Goal: Task Accomplishment & Management: Use online tool/utility

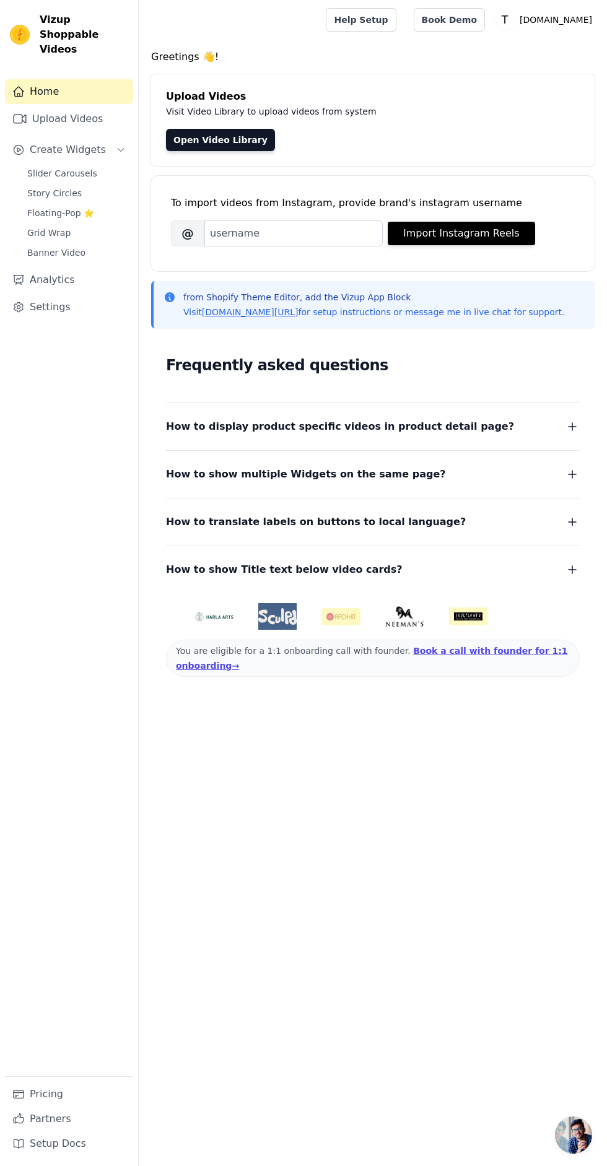
click at [106, 106] on link "Upload Videos" at bounding box center [69, 118] width 128 height 25
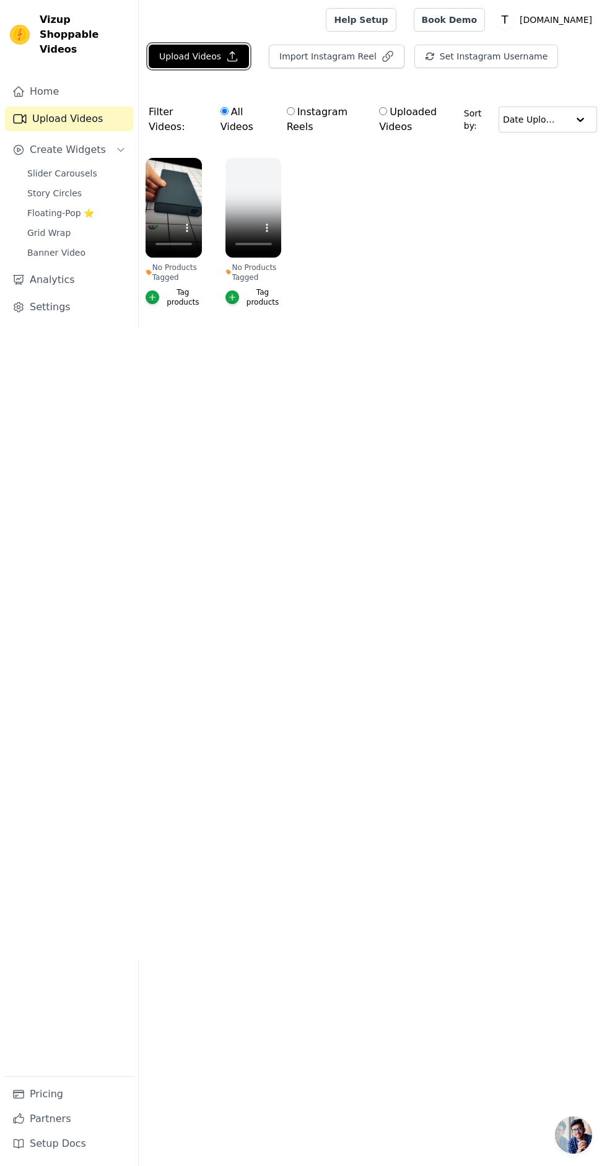
click at [196, 53] on button "Upload Videos" at bounding box center [199, 57] width 100 height 24
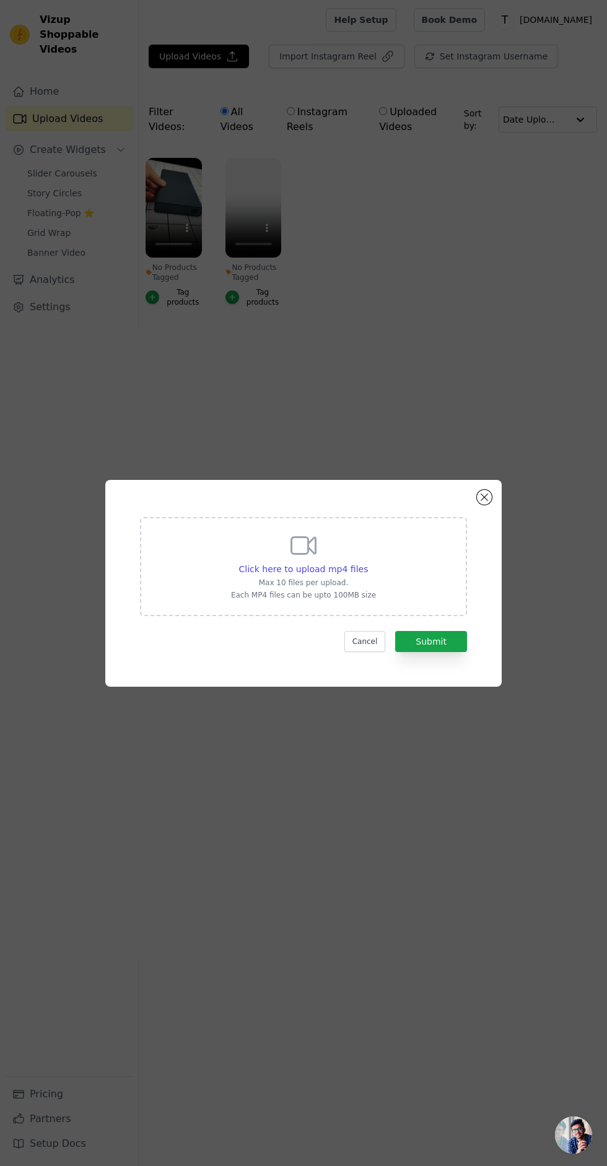
click at [335, 574] on span "Click here to upload mp4 files" at bounding box center [303, 569] width 129 height 10
click at [367, 563] on input "Click here to upload mp4 files Max 10 files per upload. Each MP4 files can be u…" at bounding box center [367, 562] width 1 height 1
type input "C:\fakepath\1000455956.mp4"
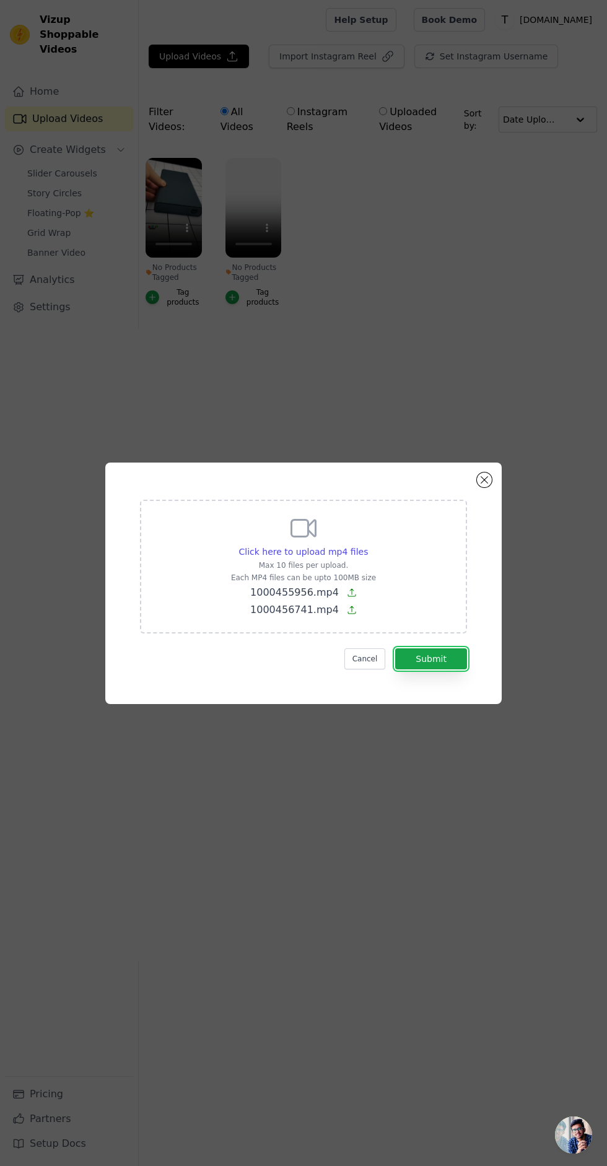
click at [442, 669] on button "Submit" at bounding box center [431, 658] width 72 height 21
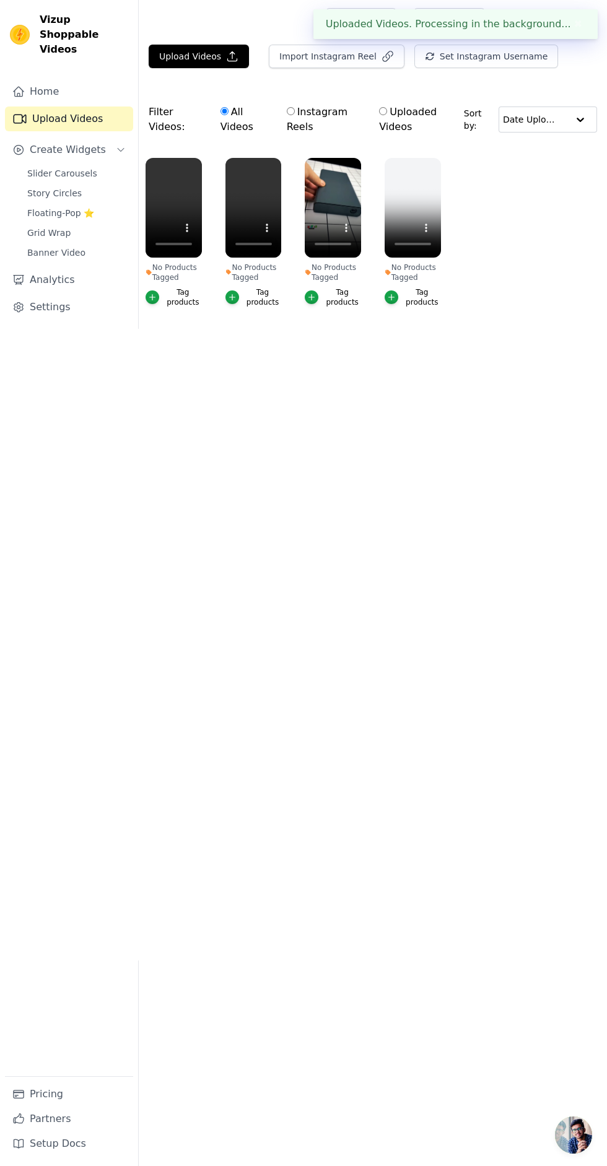
click at [106, 165] on link "Slider Carousels" at bounding box center [76, 173] width 113 height 17
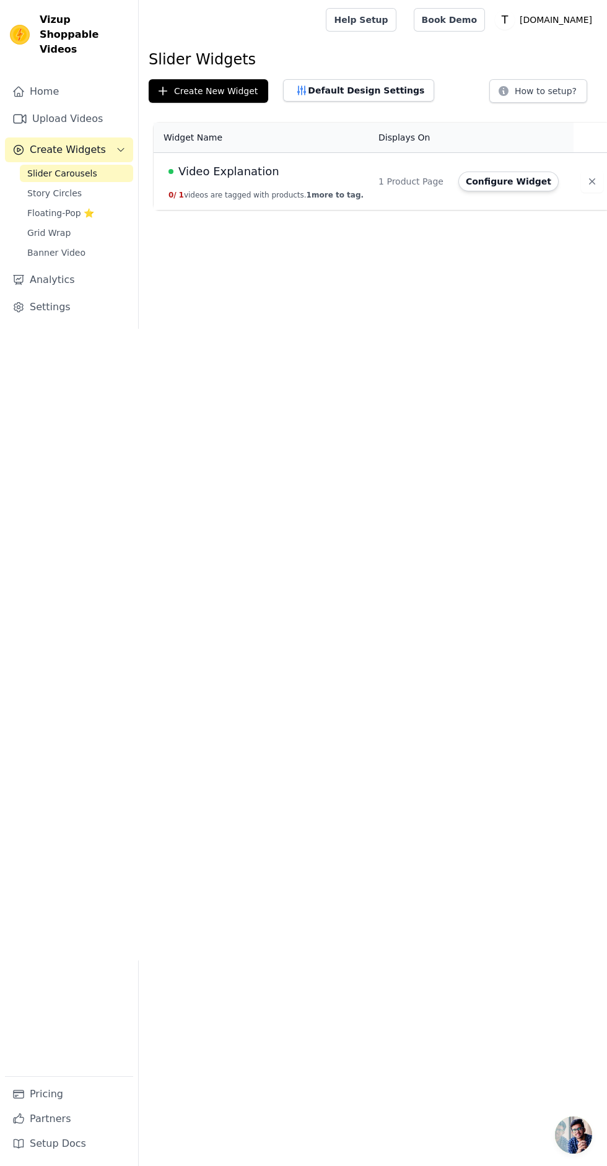
click at [586, 176] on icon "button" at bounding box center [592, 181] width 12 height 12
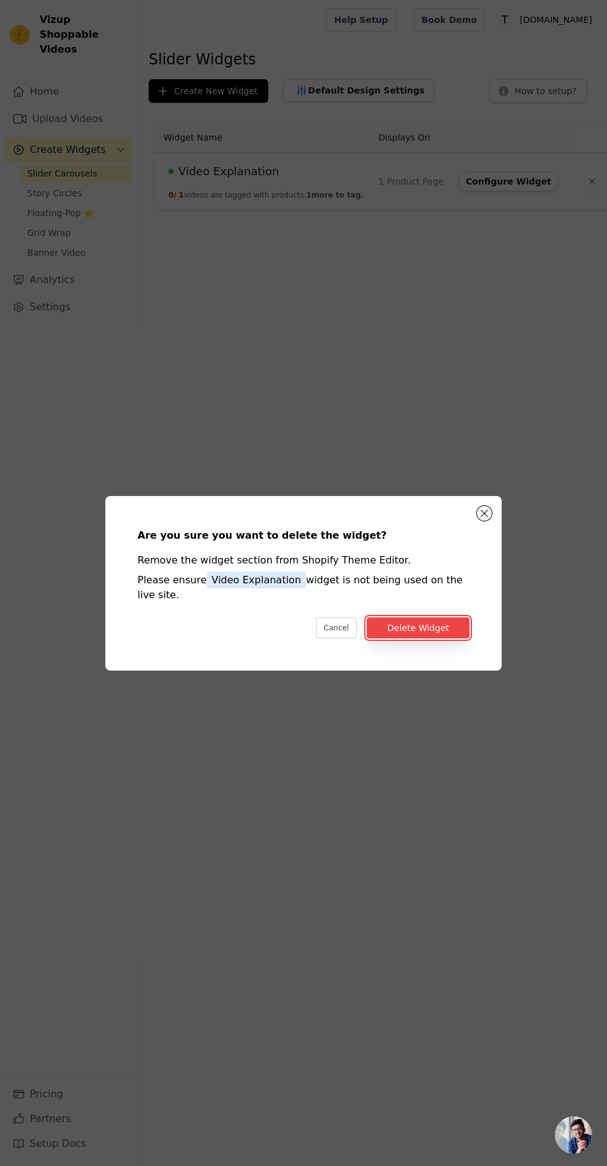
click at [422, 638] on button "Delete Widget" at bounding box center [417, 627] width 103 height 21
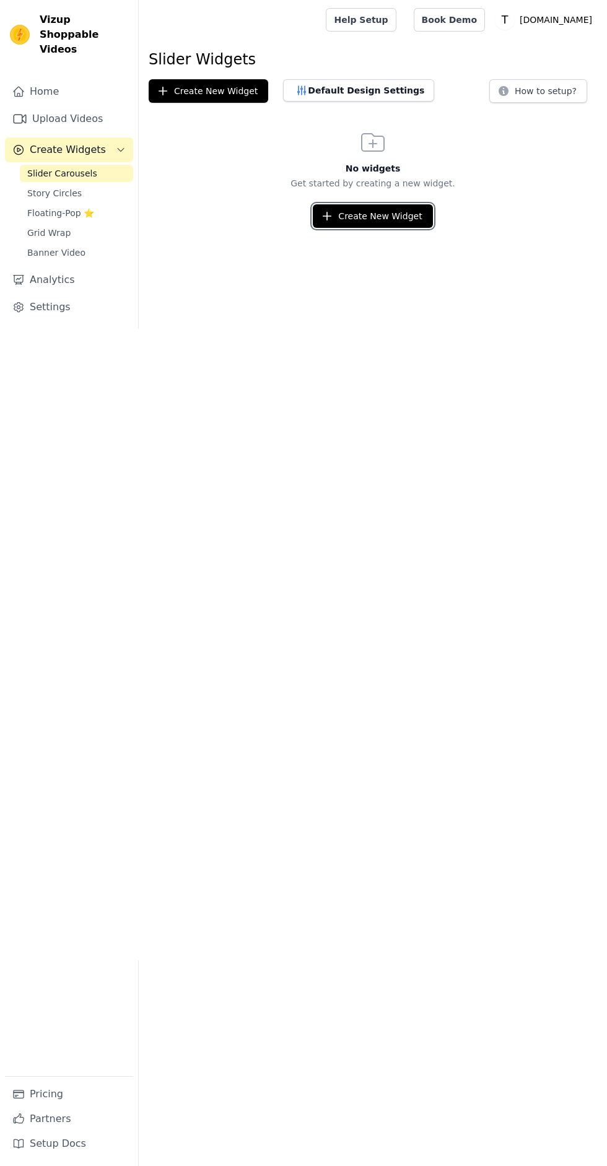
click at [397, 215] on button "Create New Widget" at bounding box center [372, 216] width 119 height 24
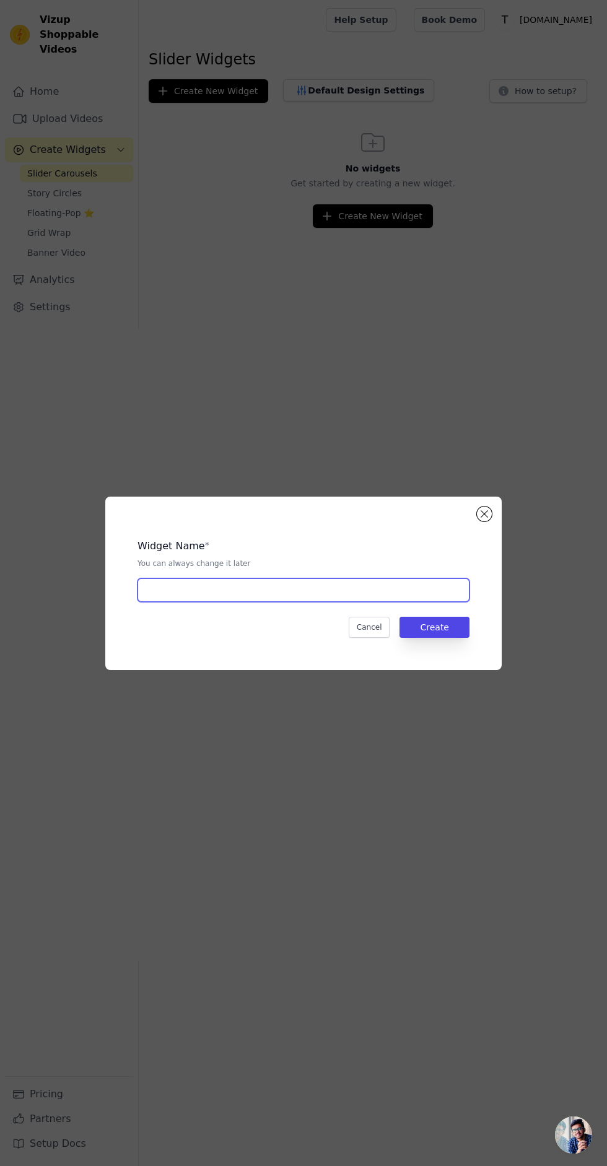
click at [326, 602] on input "text" at bounding box center [303, 590] width 332 height 24
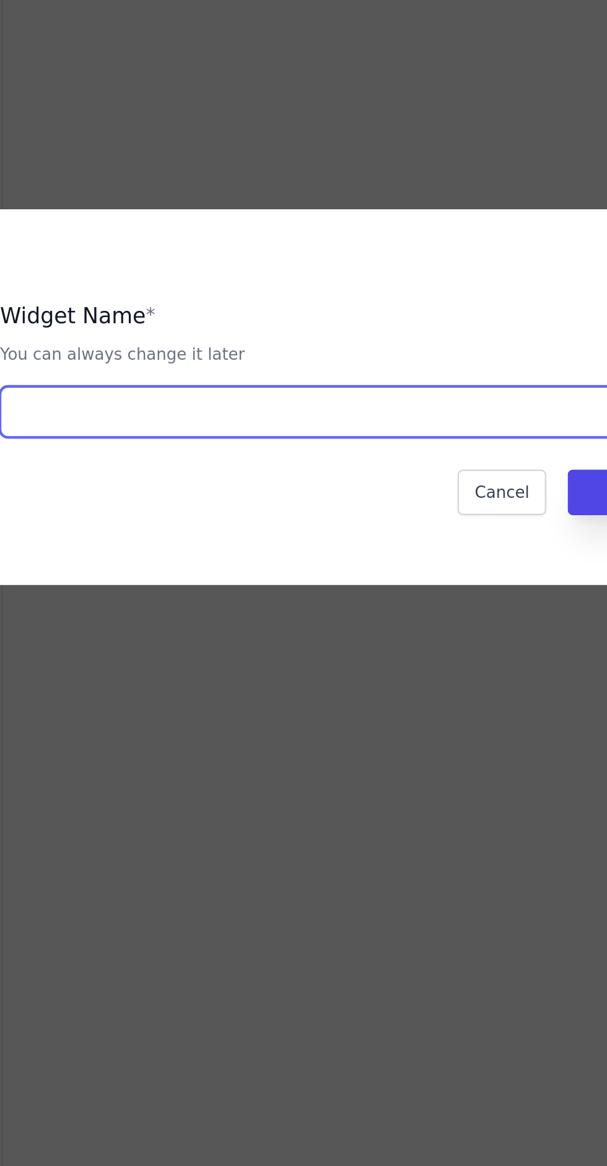
type input "Video Explanation"
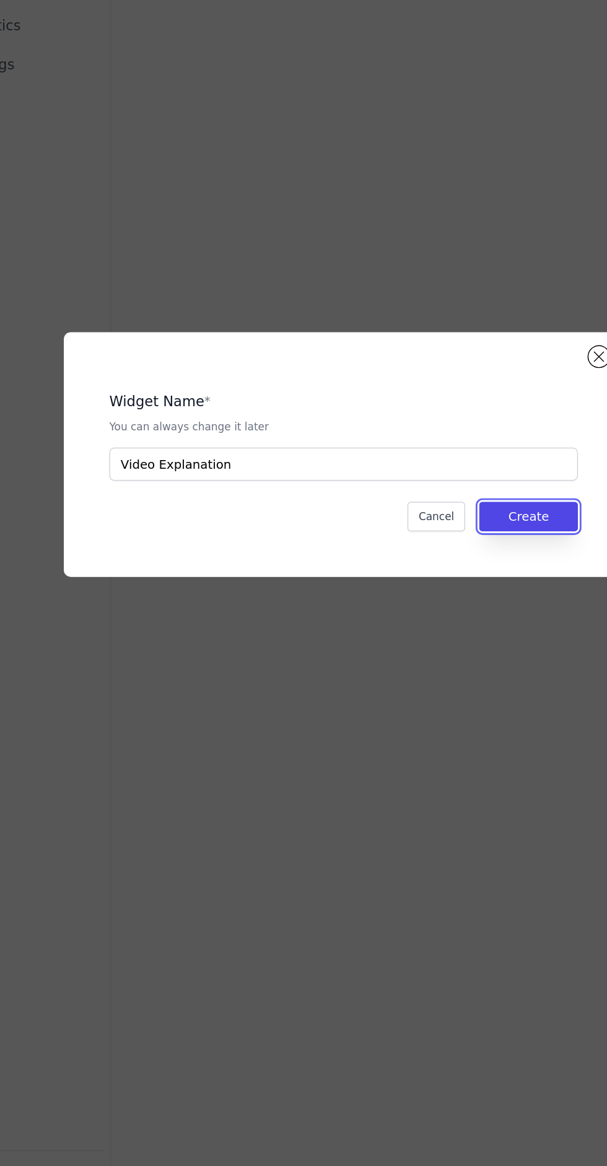
click at [449, 638] on button "Create" at bounding box center [434, 627] width 70 height 21
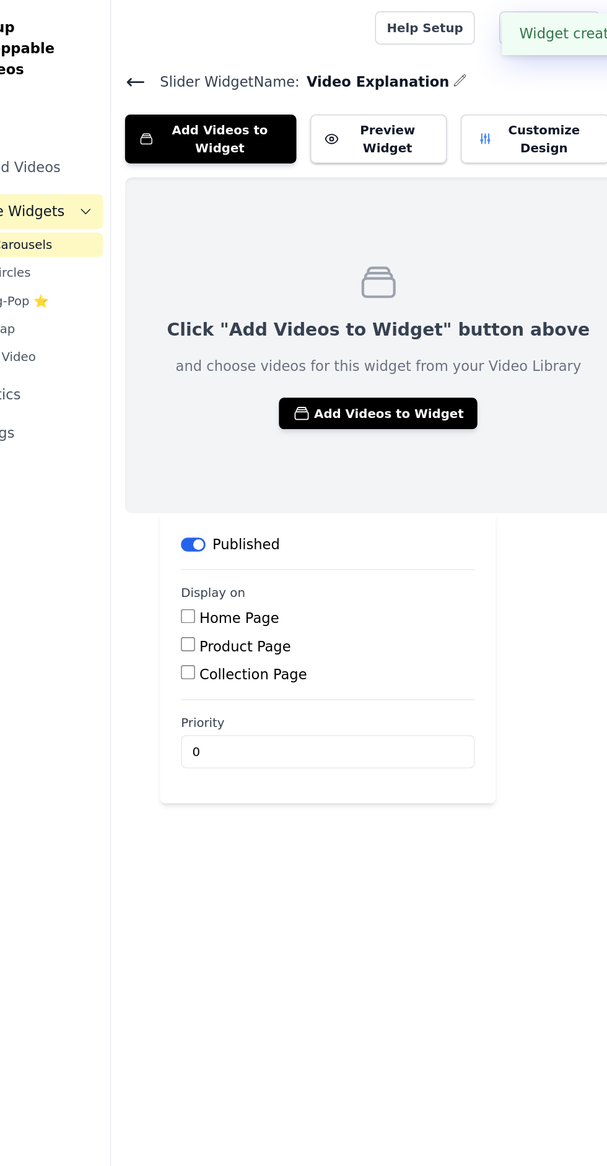
click at [344, 282] on button "Add Videos to Widget" at bounding box center [328, 293] width 141 height 22
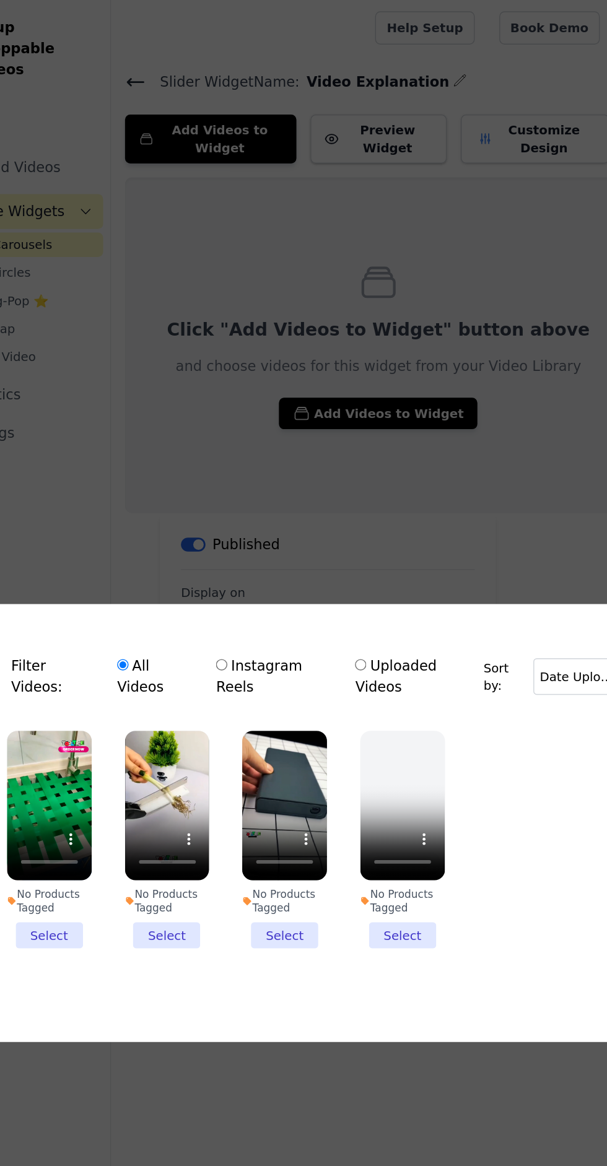
click at [116, 672] on li "No Products Tagged Select" at bounding box center [95, 595] width 60 height 155
click at [0, 0] on input "No Products Tagged Select" at bounding box center [0, 0] width 0 height 0
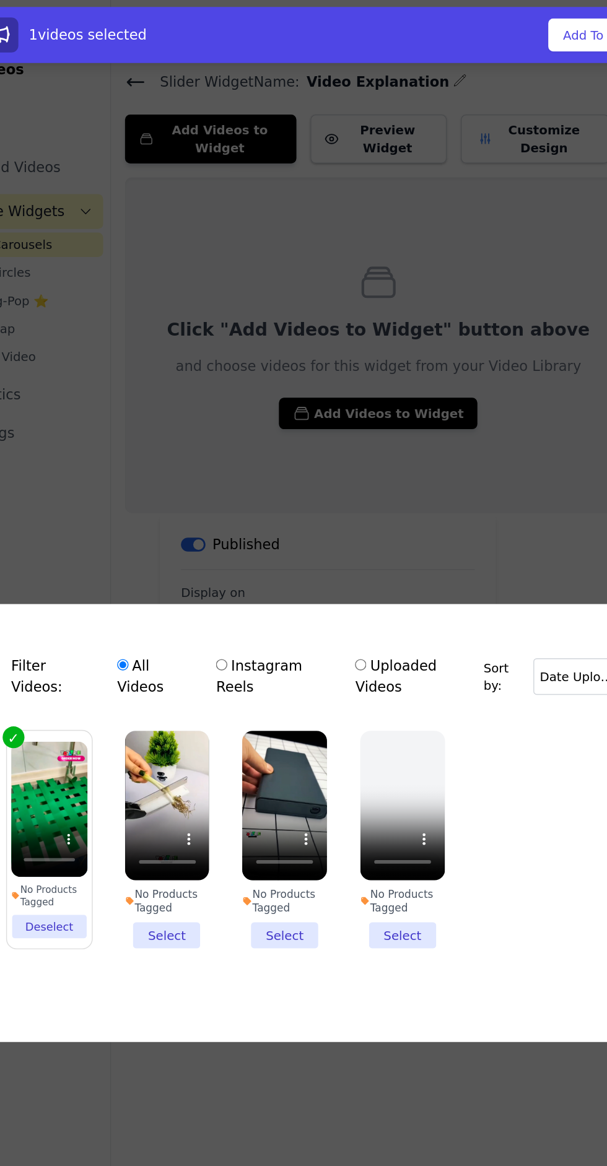
click at [199, 672] on li "No Products Tagged Select" at bounding box center [179, 595] width 60 height 155
click at [0, 0] on input "No Products Tagged Select" at bounding box center [0, 0] width 0 height 0
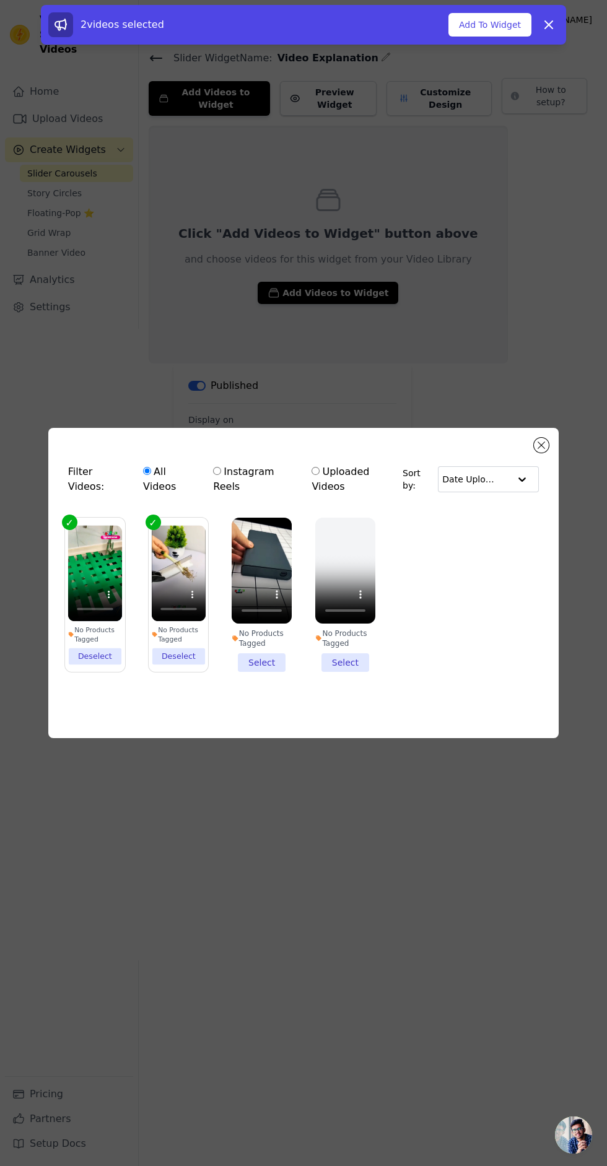
click at [486, 24] on button "Add To Widget" at bounding box center [489, 25] width 83 height 24
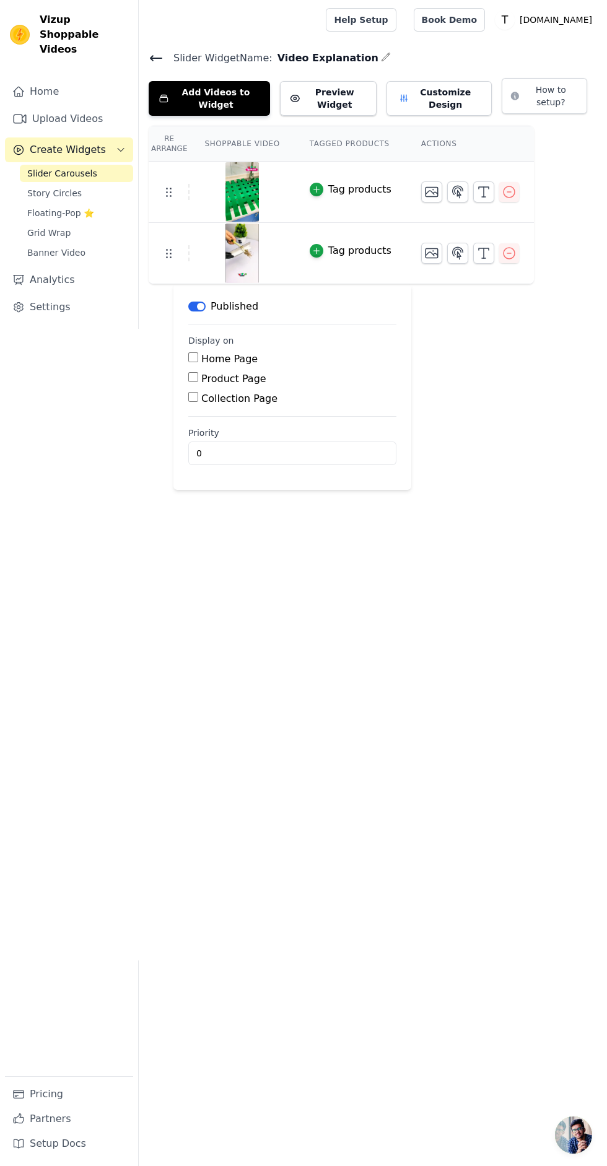
click at [278, 374] on div "Product Page" at bounding box center [292, 378] width 208 height 15
click at [194, 357] on input "Home Page" at bounding box center [193, 357] width 10 height 10
checkbox input "true"
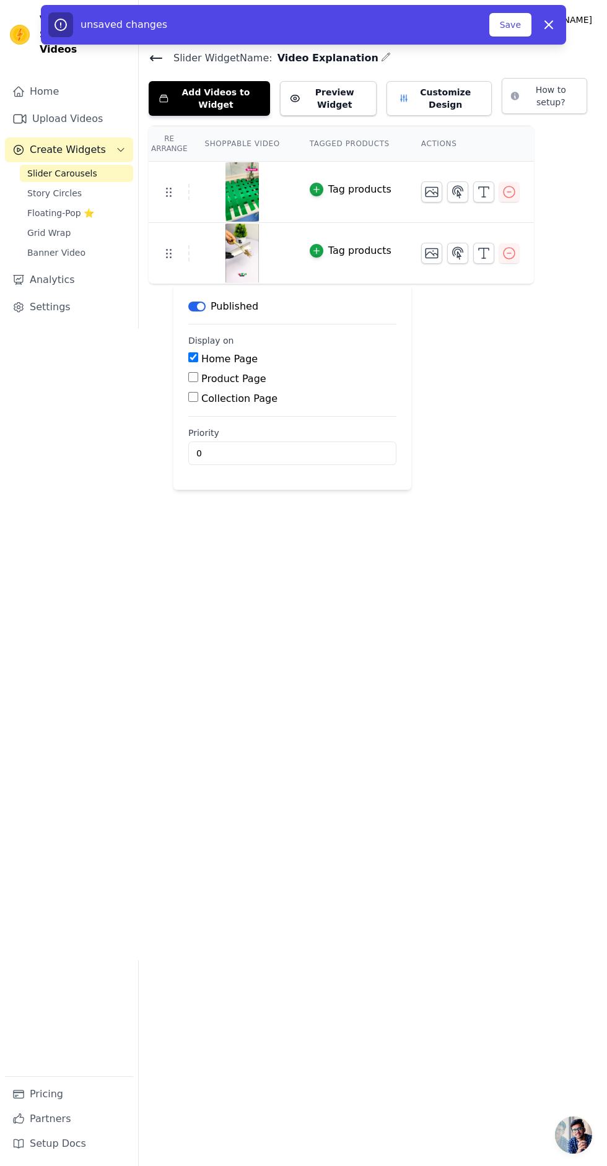
click at [217, 378] on label "Product Page" at bounding box center [233, 379] width 65 height 12
click at [198, 378] on input "Product Page" at bounding box center [193, 377] width 10 height 10
checkbox input "true"
click at [508, 24] on button "Save" at bounding box center [510, 25] width 42 height 24
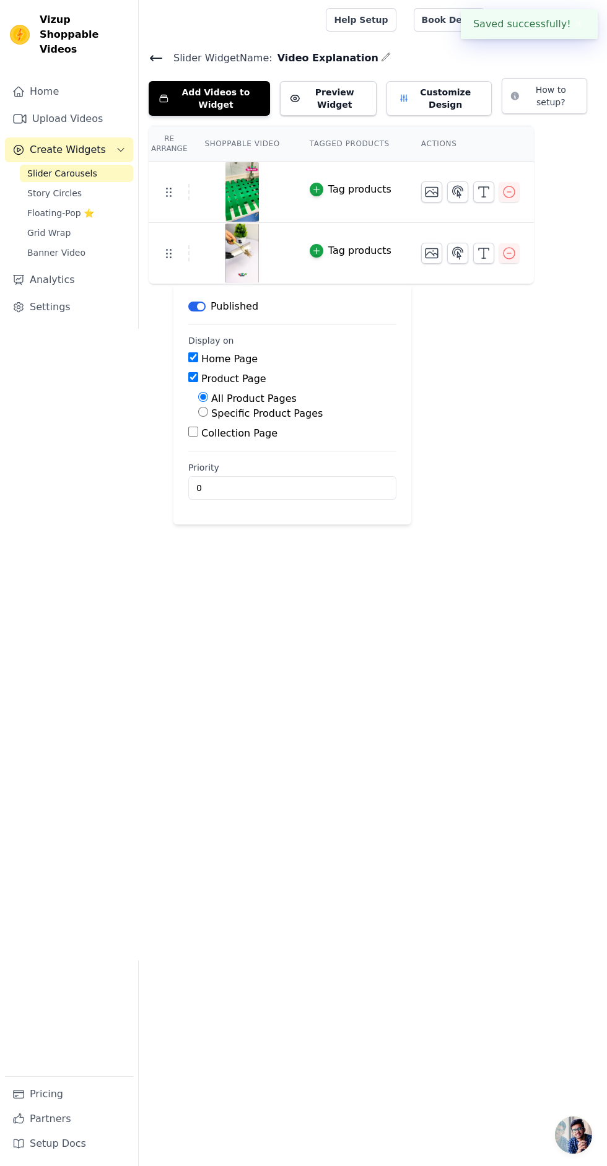
click at [511, 24] on div "Saved successfully! ✖" at bounding box center [529, 24] width 137 height 30
click at [81, 106] on link "Upload Videos" at bounding box center [69, 118] width 128 height 25
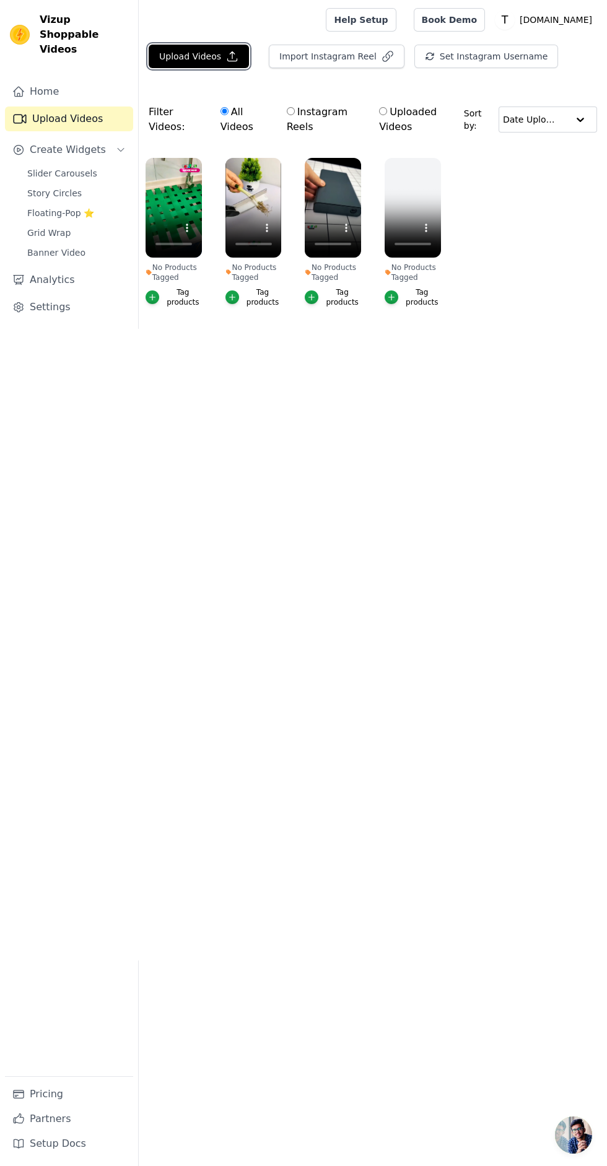
click at [212, 51] on button "Upload Videos" at bounding box center [199, 57] width 100 height 24
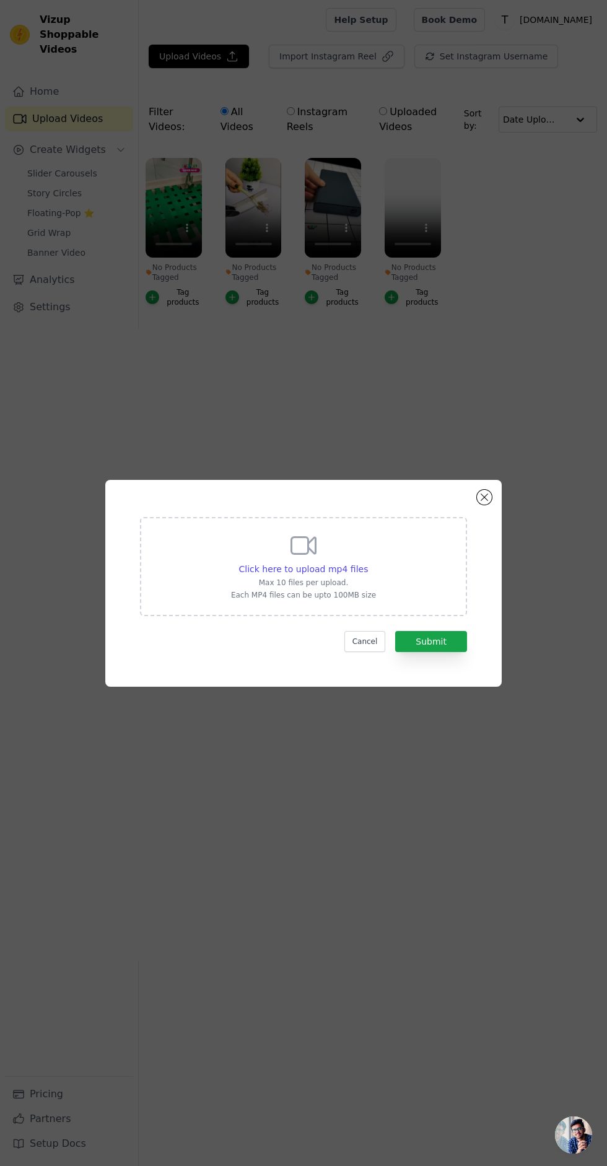
click at [310, 574] on span "Click here to upload mp4 files" at bounding box center [303, 569] width 129 height 10
click at [367, 563] on input "Click here to upload mp4 files Max 10 files per upload. Each MP4 files can be u…" at bounding box center [367, 562] width 1 height 1
type input "C:\fakepath\1000456757.mp4"
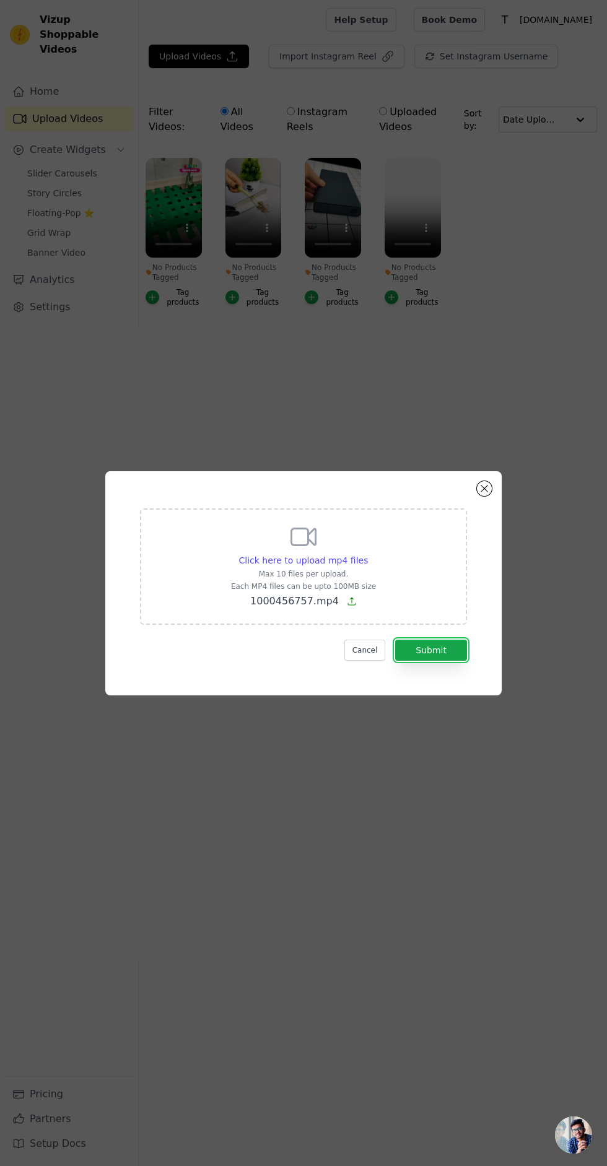
click at [449, 661] on button "Submit" at bounding box center [431, 649] width 72 height 21
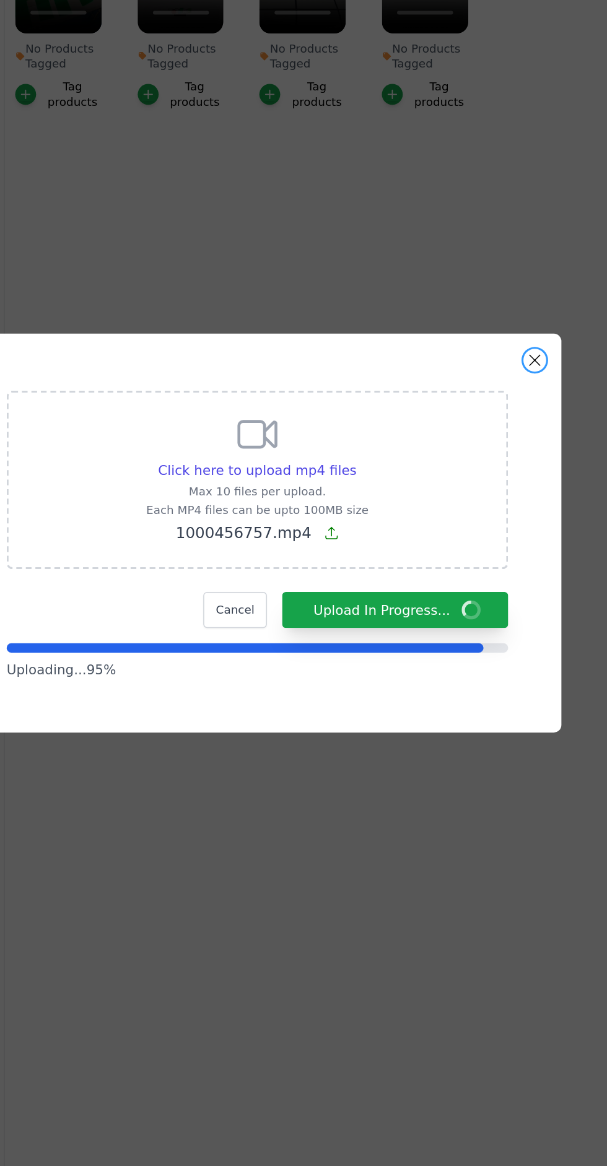
click at [484, 478] on button "Close modal" at bounding box center [484, 470] width 15 height 15
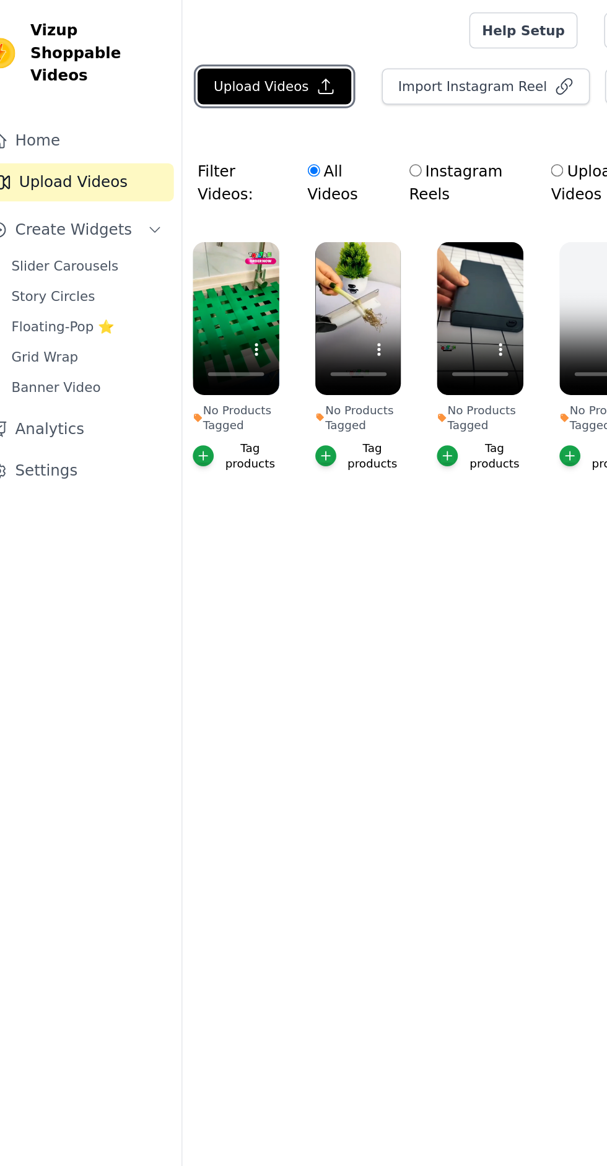
click at [203, 56] on button "Upload Videos" at bounding box center [199, 57] width 100 height 24
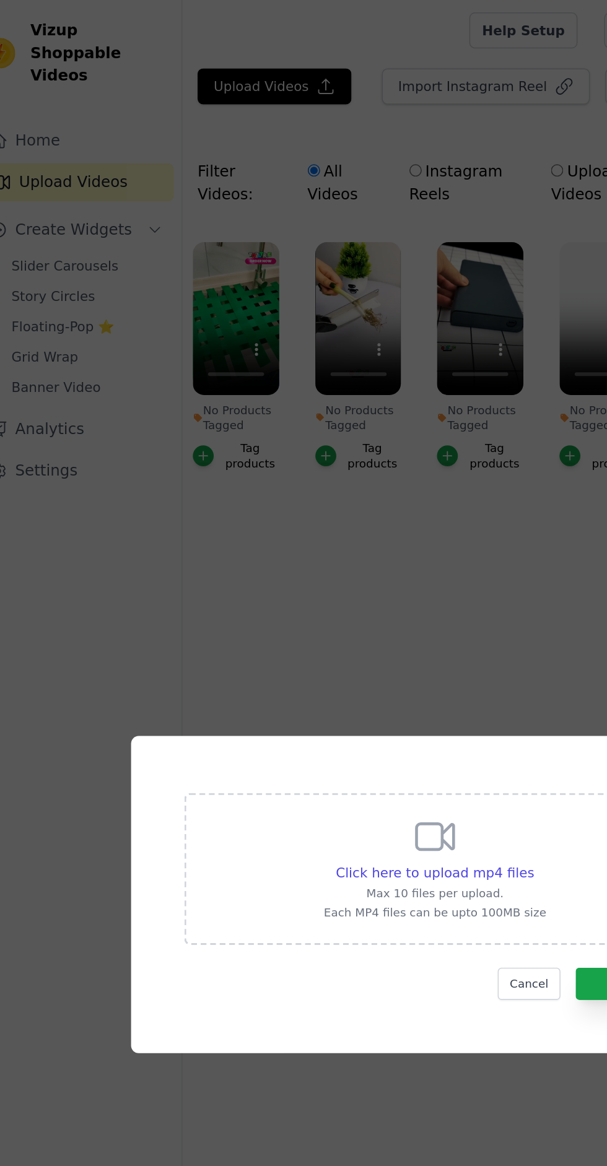
click at [305, 560] on icon at bounding box center [303, 546] width 30 height 30
click at [367, 563] on input "Click here to upload mp4 files Max 10 files per upload. Each MP4 files can be u…" at bounding box center [367, 562] width 1 height 1
type input "C:\fakepath\1000456757.mp4"
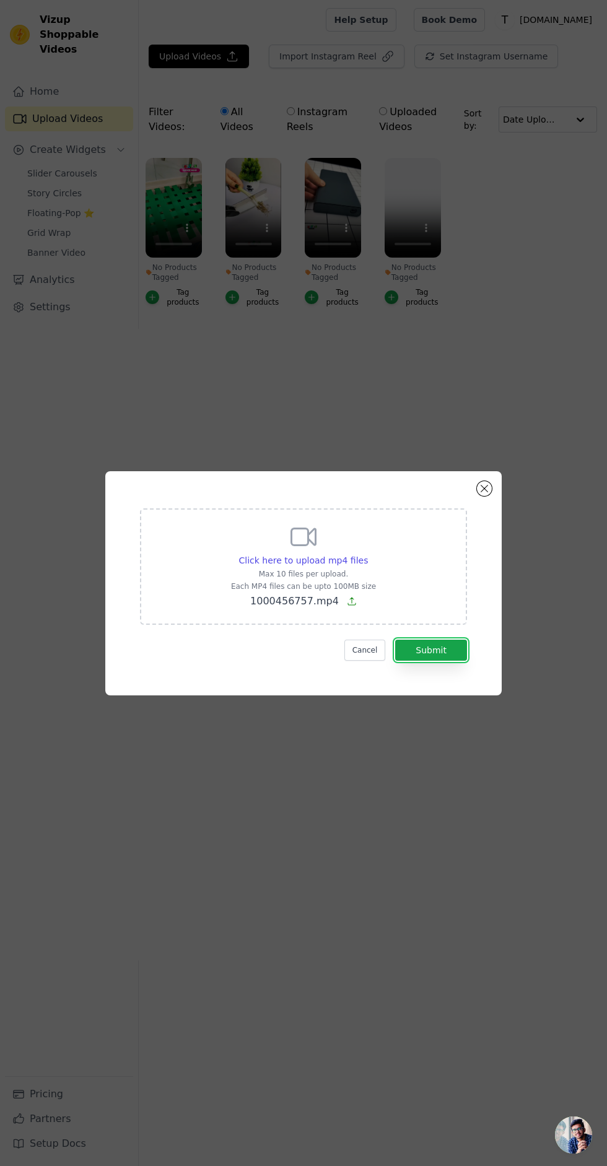
click at [432, 661] on button "Submit" at bounding box center [431, 649] width 72 height 21
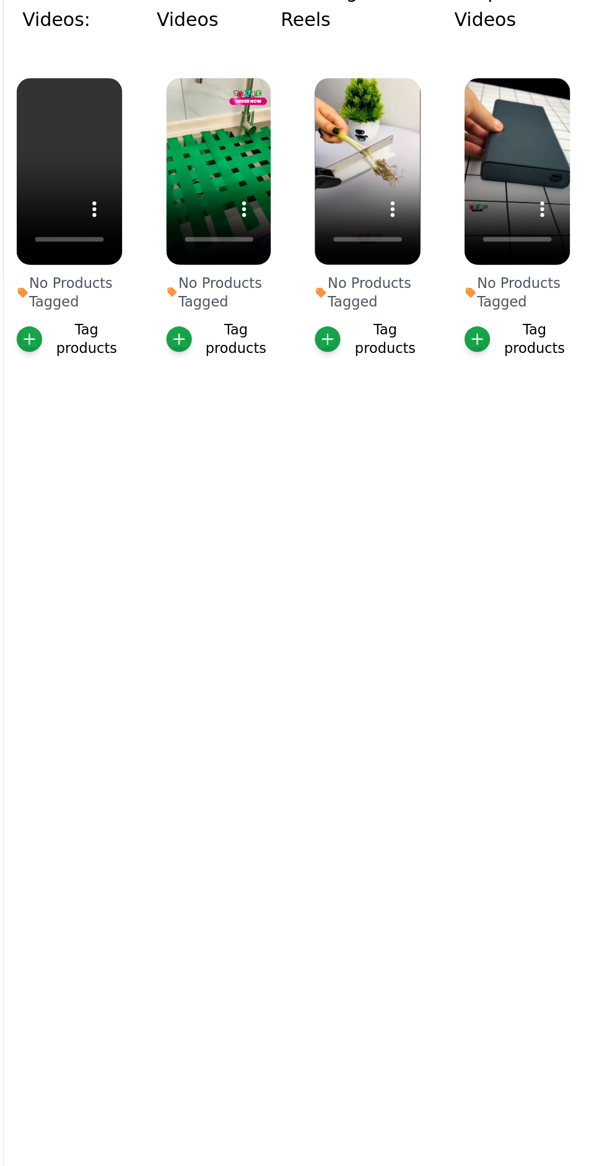
click at [334, 297] on div "Tag products" at bounding box center [342, 297] width 38 height 20
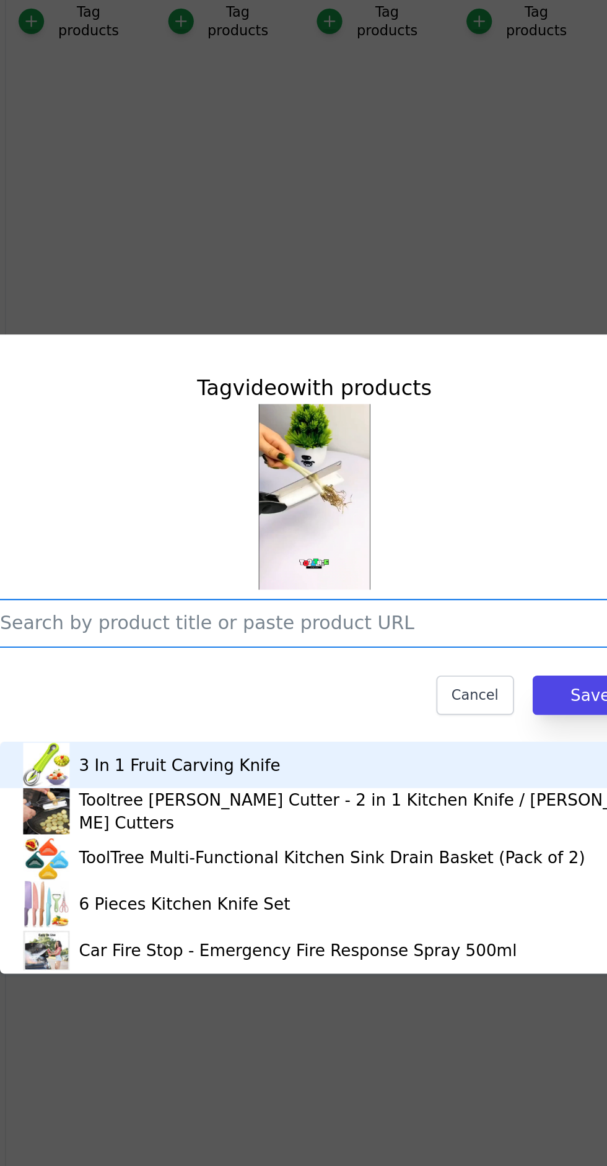
click at [367, 624] on input "No Products Tagged Tag video with products 3 In 1 Fruit Carving Knife Tooltree …" at bounding box center [296, 618] width 321 height 12
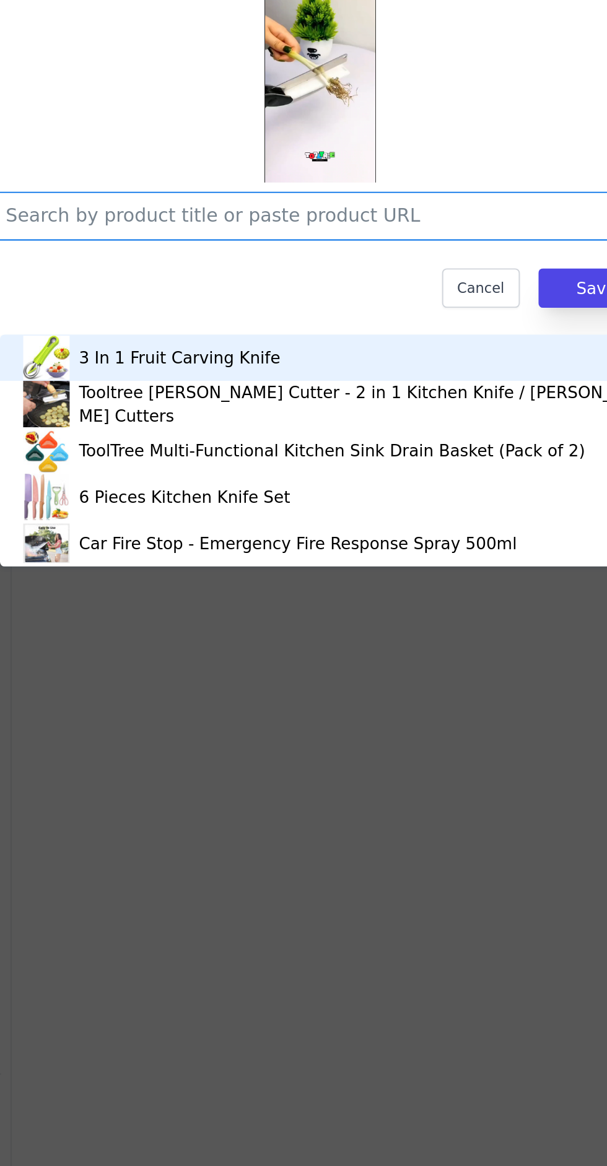
click at [316, 726] on div "Tooltree [PERSON_NAME] Cutter - 2 in 1 Kitchen Knife / [PERSON_NAME] Cutters" at bounding box center [311, 718] width 332 height 25
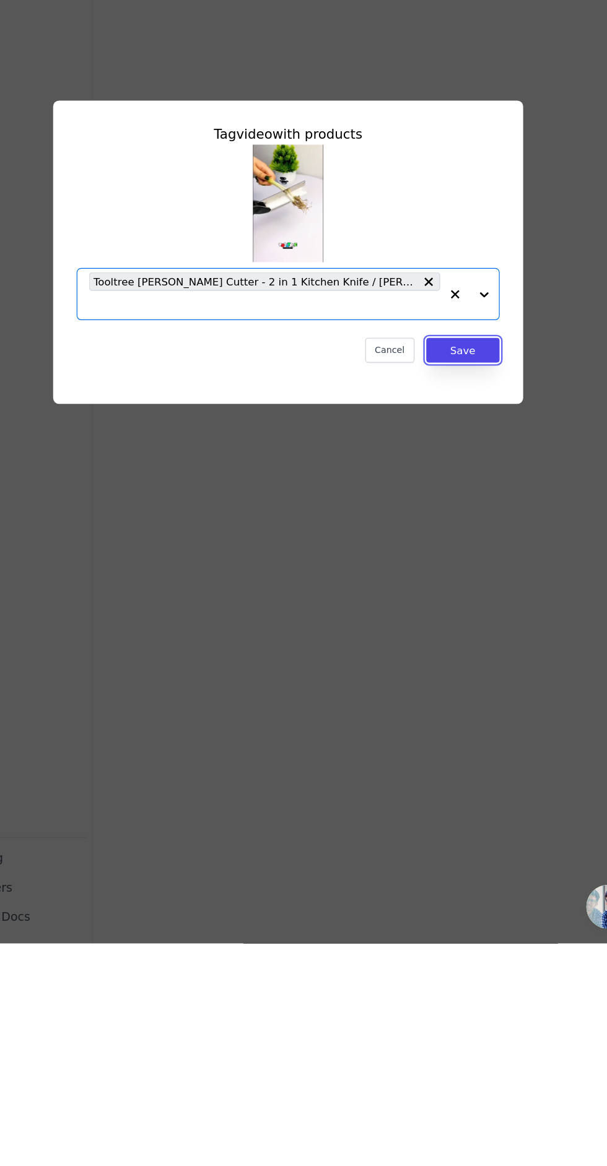
click at [453, 676] on button "Save" at bounding box center [451, 665] width 62 height 21
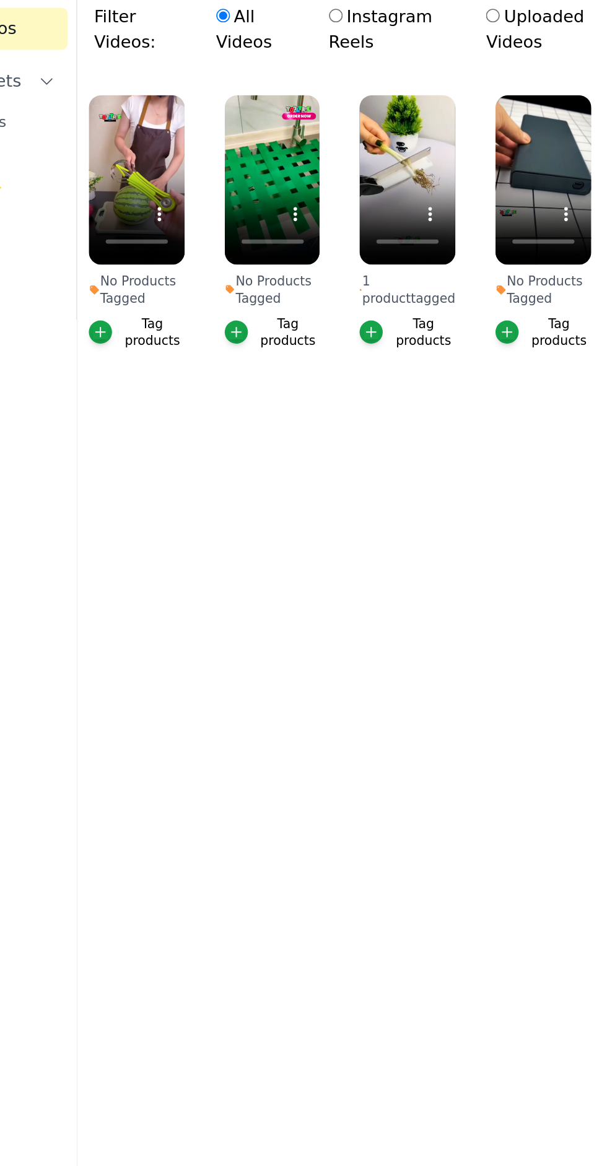
click at [248, 305] on div "Tag products" at bounding box center [263, 297] width 38 height 20
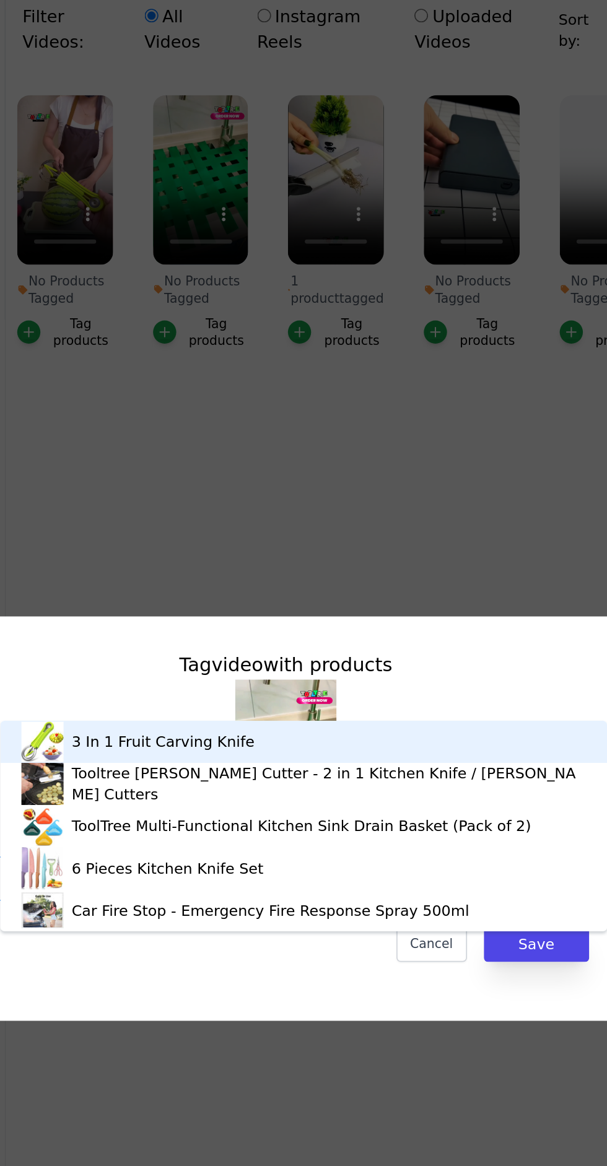
click at [343, 624] on input "No Products Tagged Tag video with products 3 In 1 Fruit Carving Knife Tooltree …" at bounding box center [296, 618] width 321 height 12
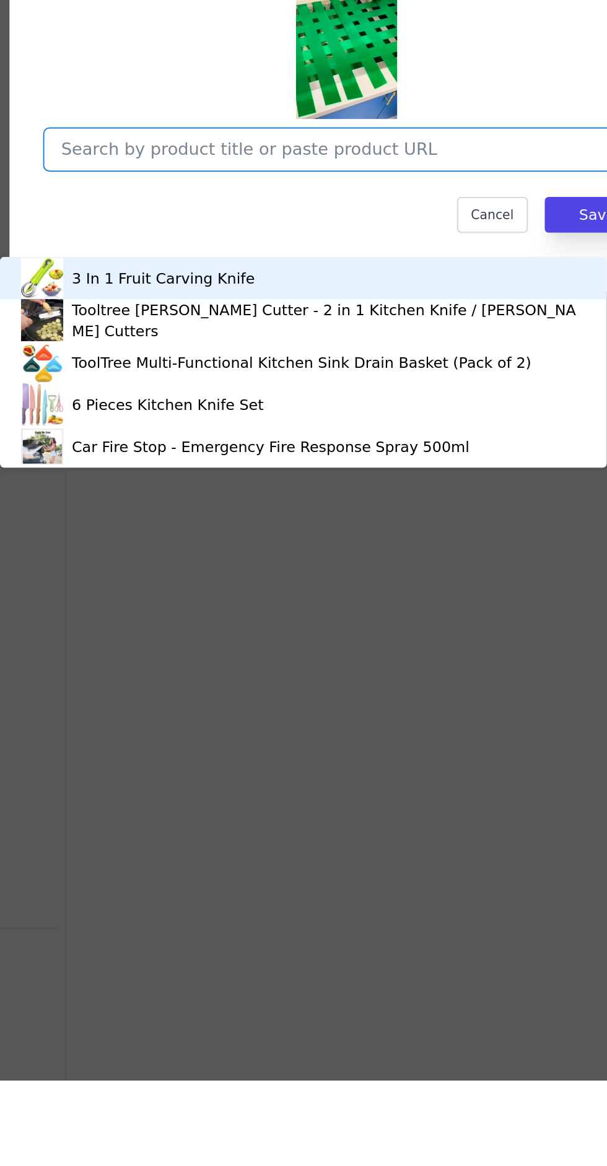
click at [304, 747] on div "ToolTree Multi-Functional Kitchen Sink Drain Basket (Pack of 2)" at bounding box center [277, 743] width 270 height 12
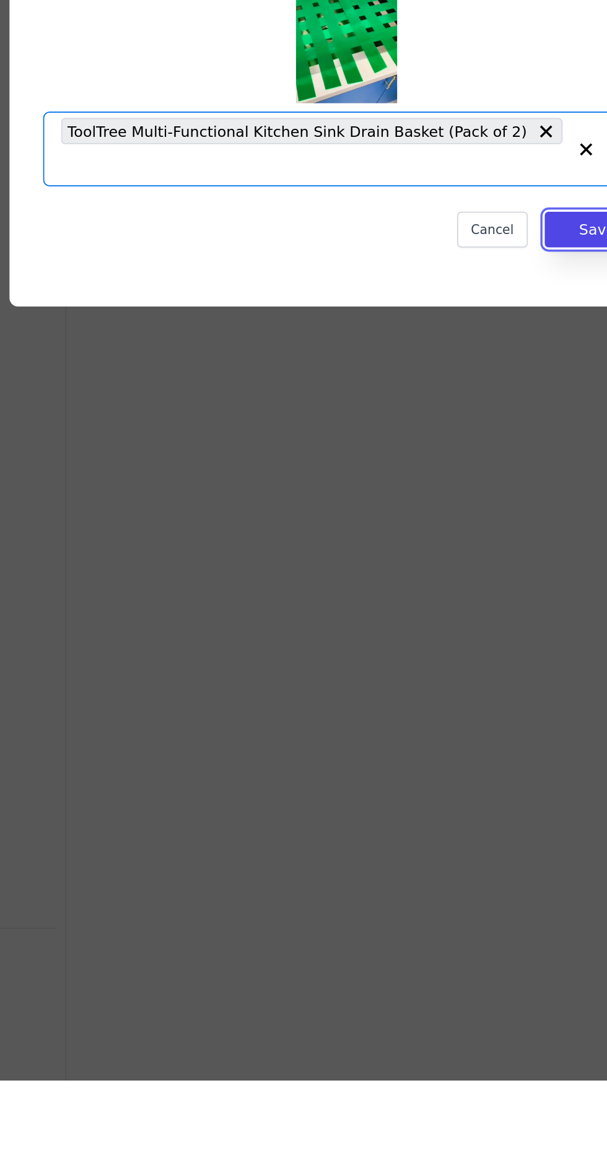
click at [439, 676] on button "Save" at bounding box center [451, 665] width 62 height 21
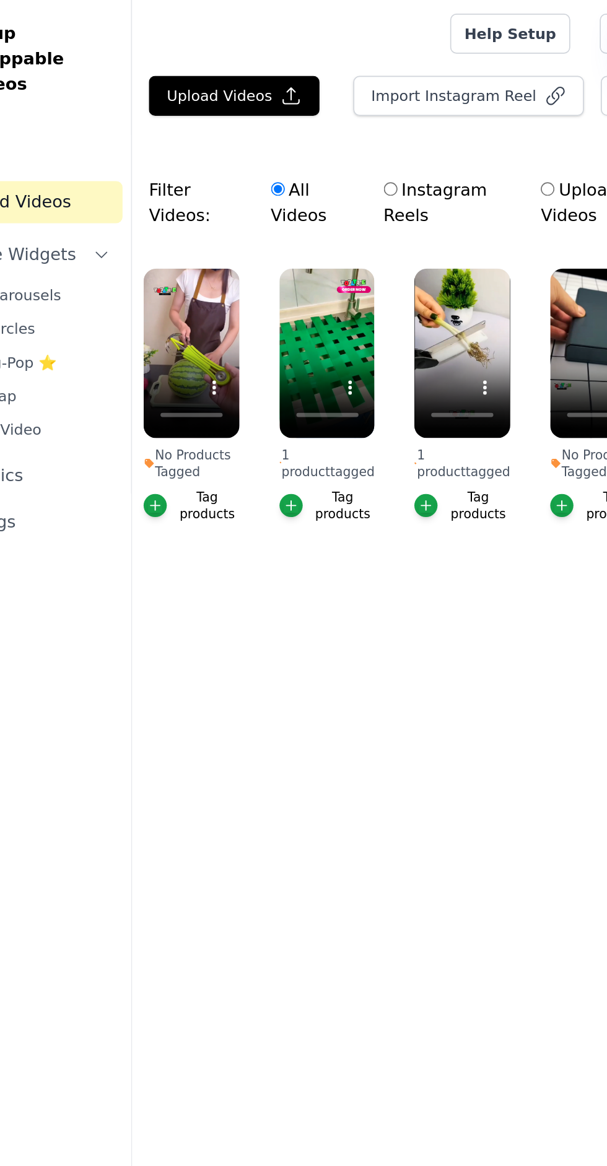
click at [158, 296] on div "button" at bounding box center [152, 297] width 14 height 14
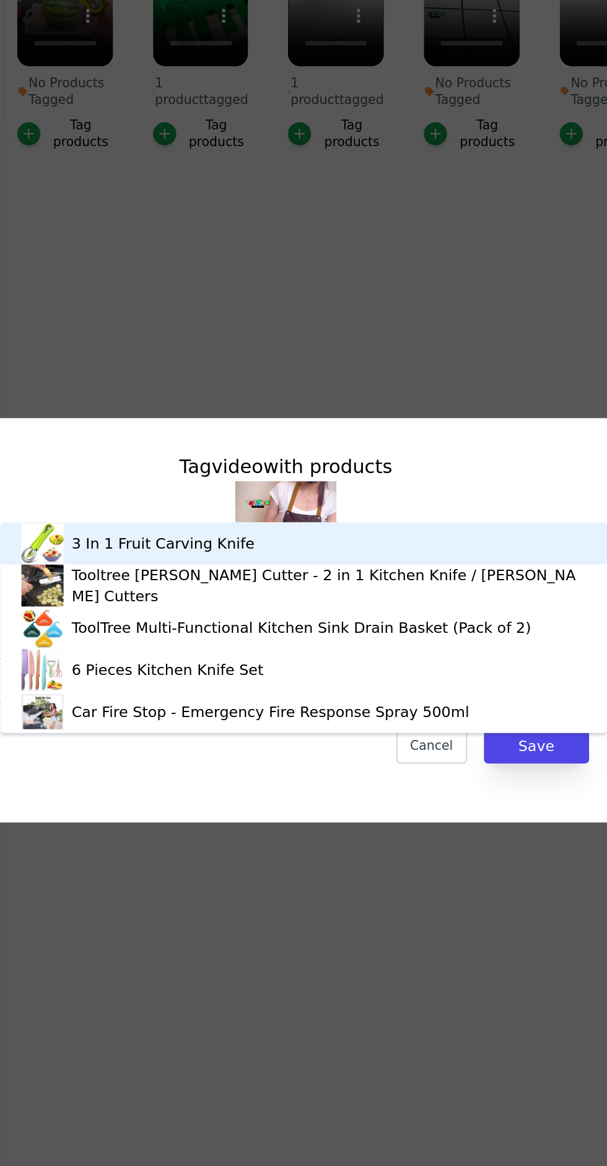
click at [361, 624] on input "No Products Tagged Tag video with products 3 In 1 Fruit Carving Knife Tooltree …" at bounding box center [296, 618] width 321 height 12
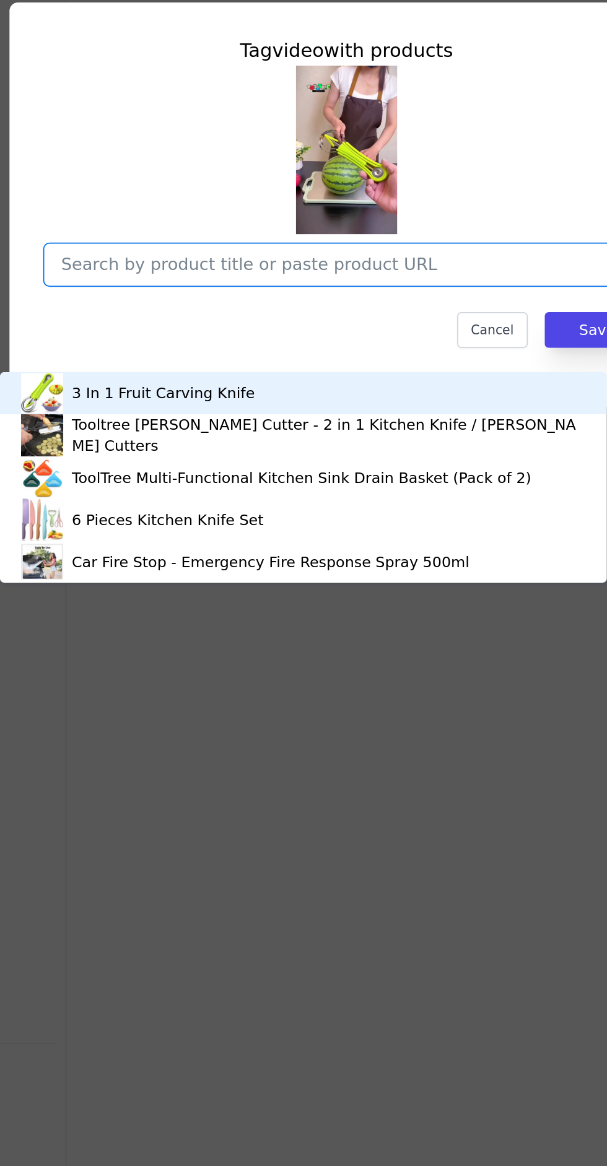
click at [284, 690] on div "3 In 1 Fruit Carving Knife" at bounding box center [278, 694] width 332 height 25
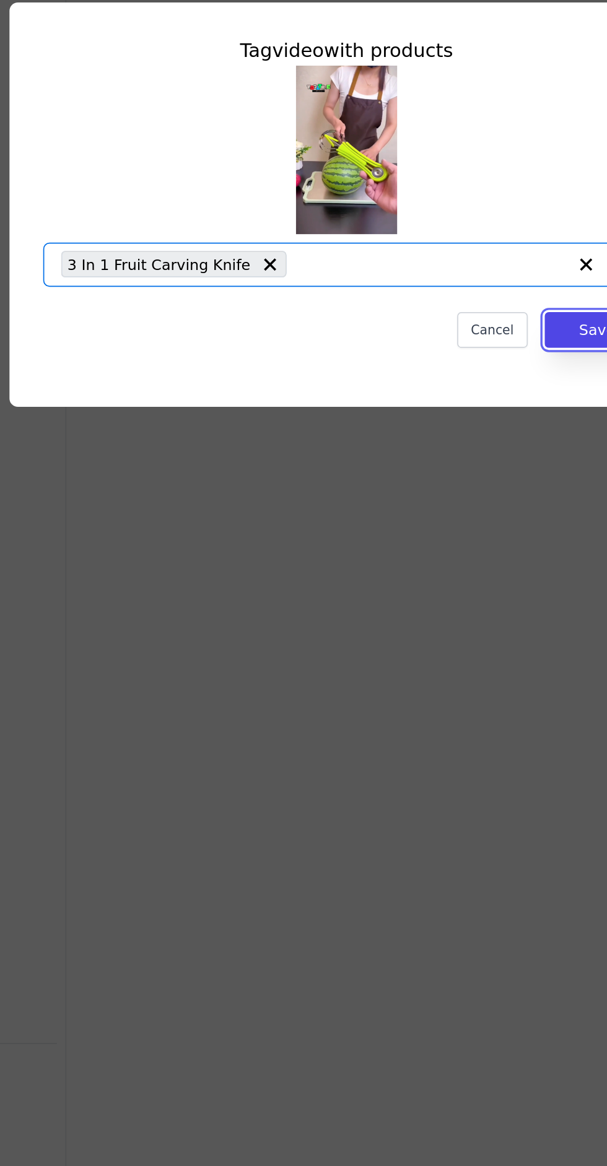
click at [436, 667] on button "Save" at bounding box center [451, 656] width 62 height 21
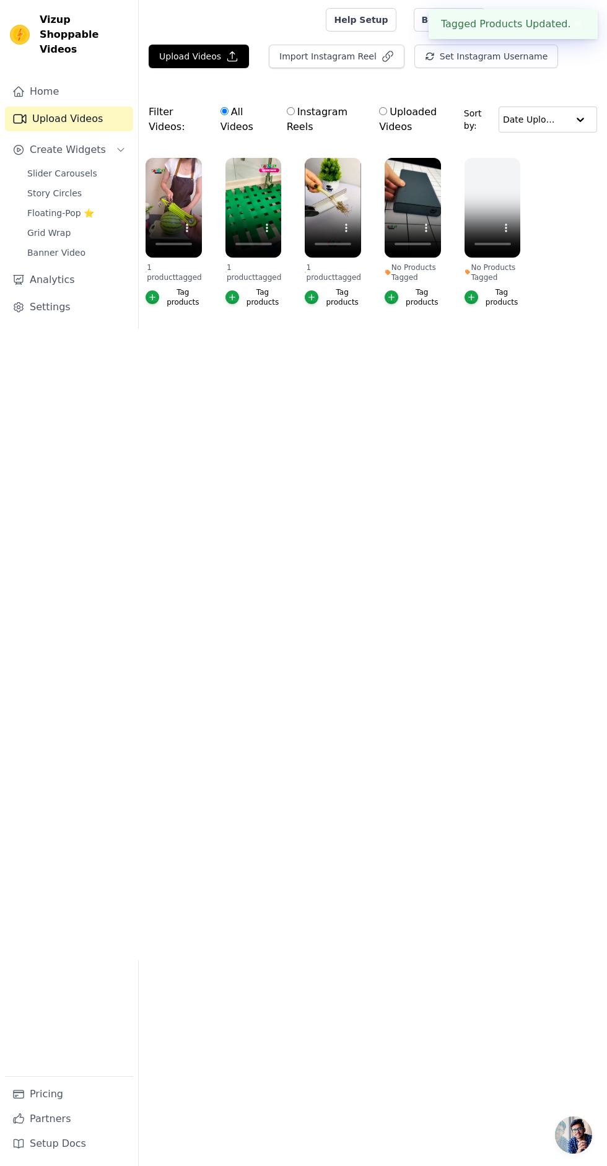
click at [80, 165] on link "Slider Carousels" at bounding box center [76, 173] width 113 height 17
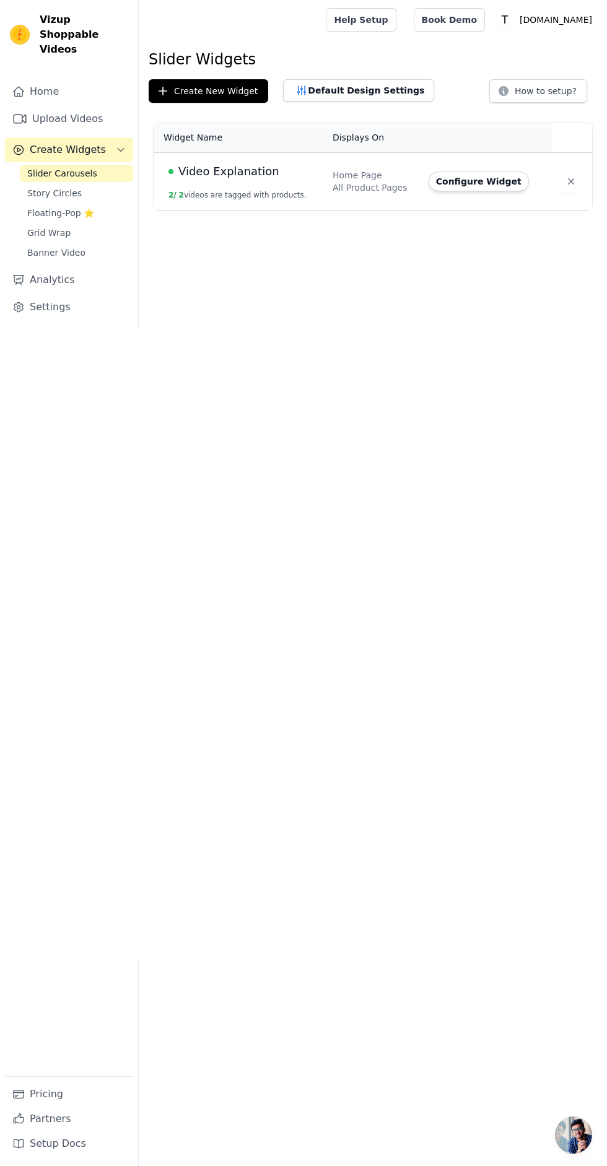
click at [491, 185] on button "Configure Widget" at bounding box center [478, 181] width 100 height 20
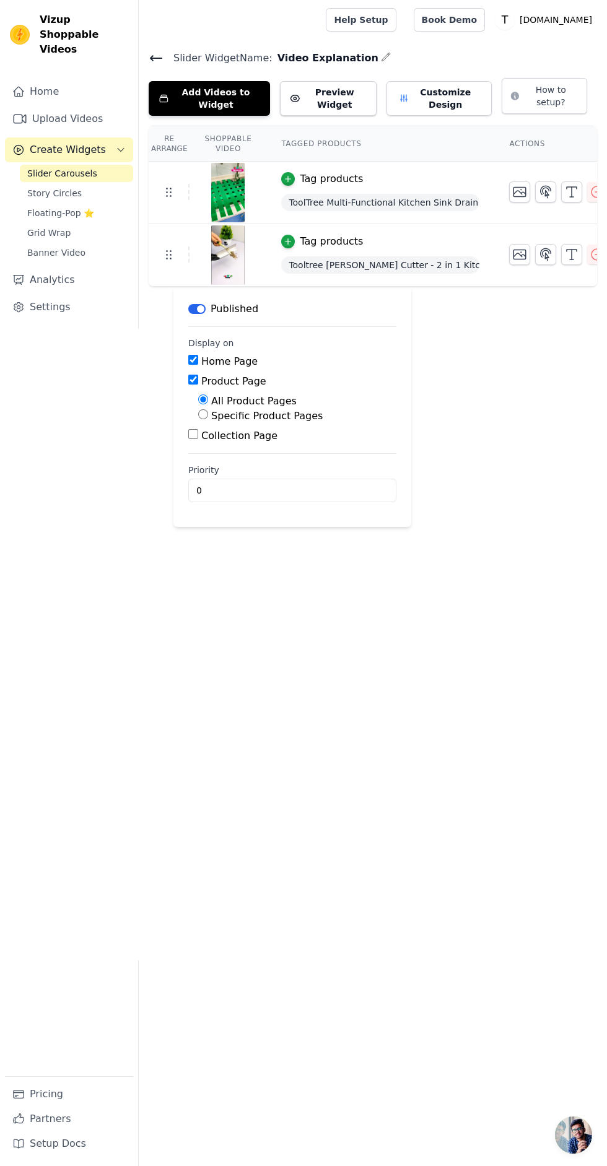
click at [235, 93] on button "Add Videos to Widget" at bounding box center [209, 98] width 121 height 35
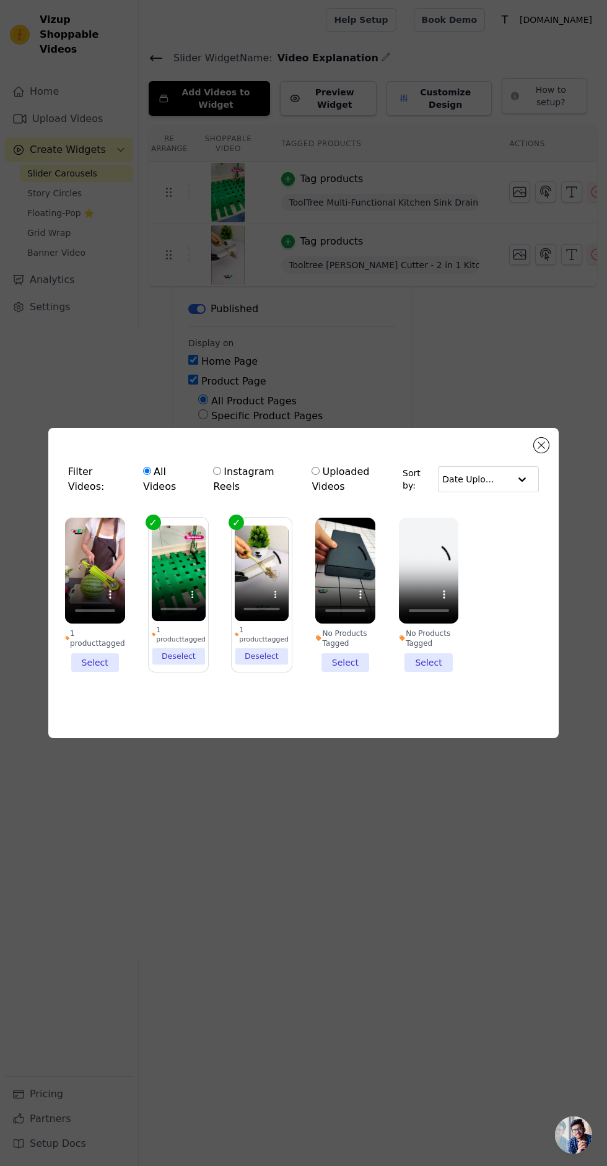
click at [77, 672] on li "1 product tagged Select" at bounding box center [95, 595] width 60 height 155
click at [0, 0] on input "1 product tagged Select" at bounding box center [0, 0] width 0 height 0
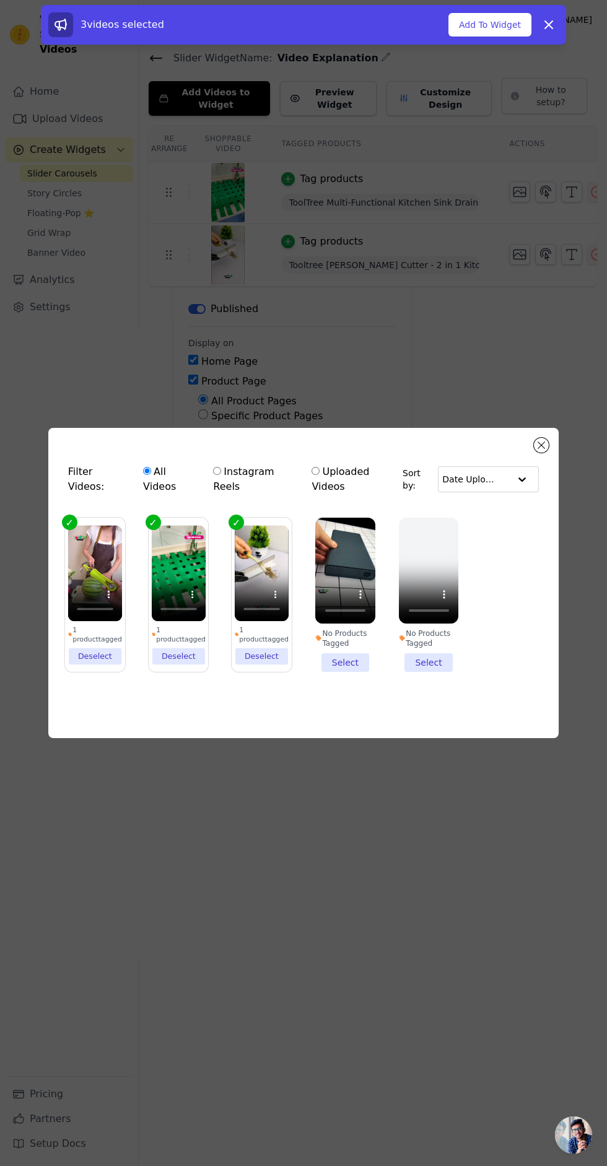
click at [491, 30] on button "Add To Widget" at bounding box center [489, 25] width 83 height 24
